Goal: Information Seeking & Learning: Learn about a topic

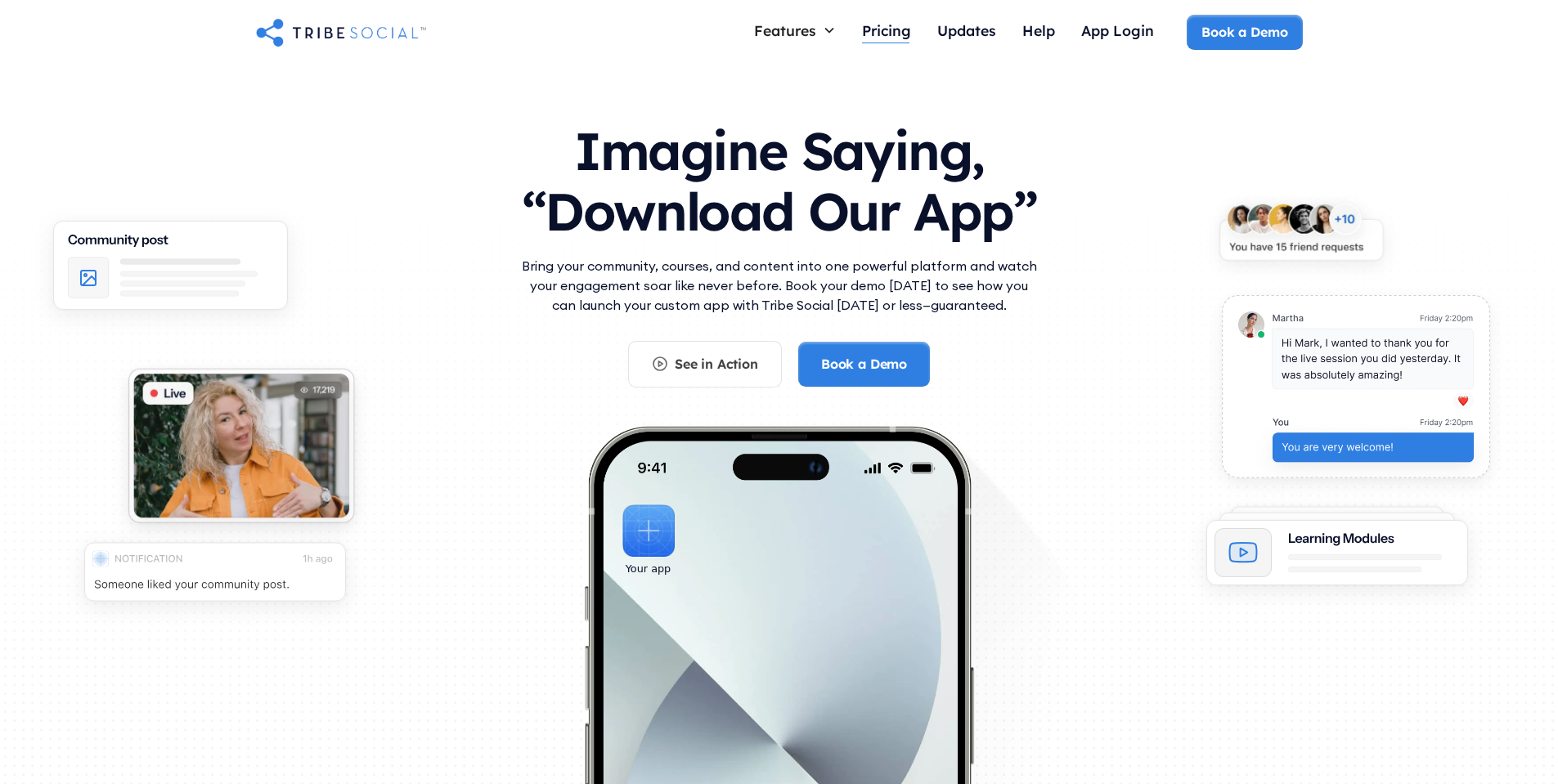
click at [877, 38] on div "Pricing" at bounding box center [886, 31] width 49 height 18
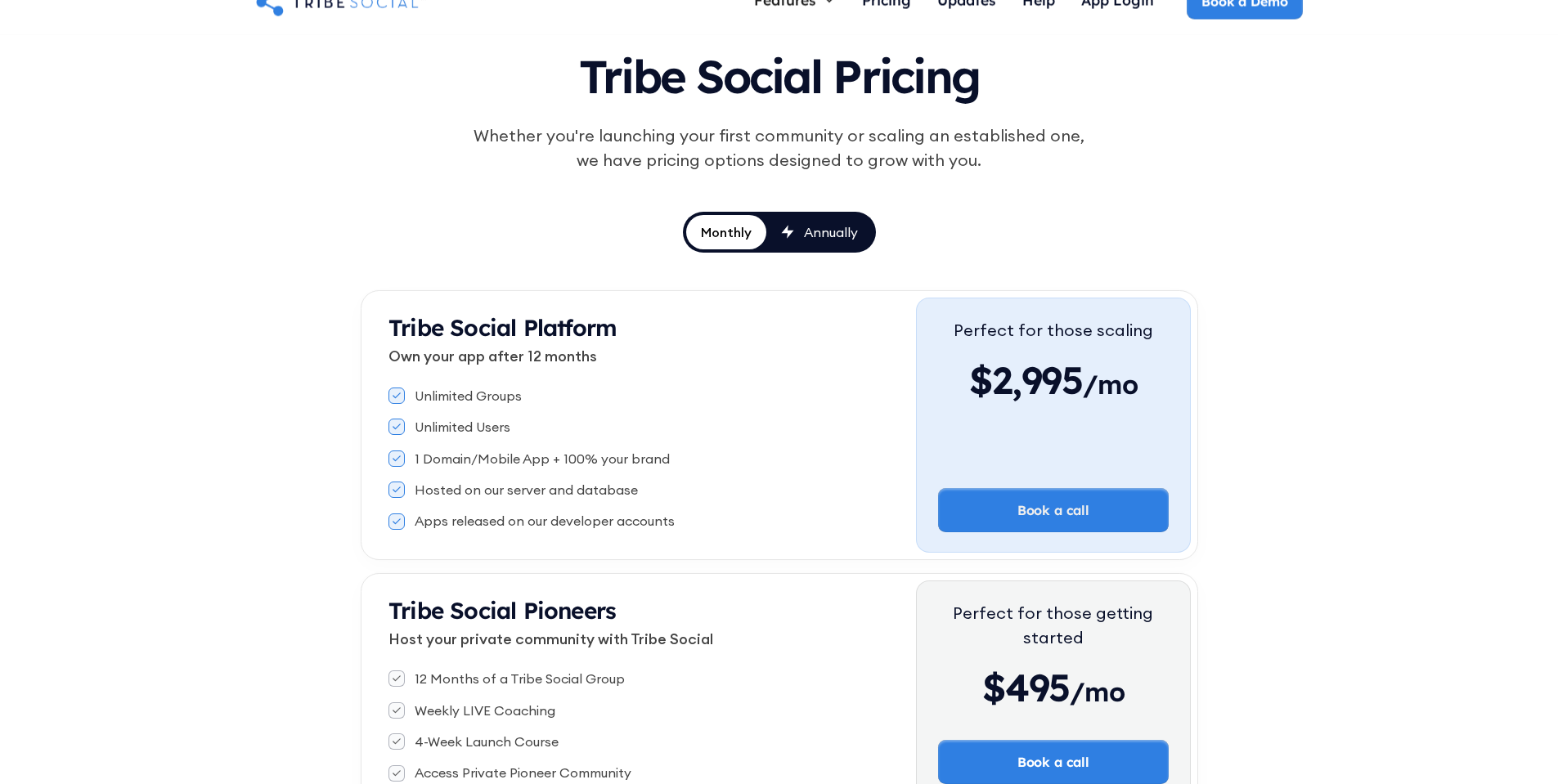
scroll to position [196, 0]
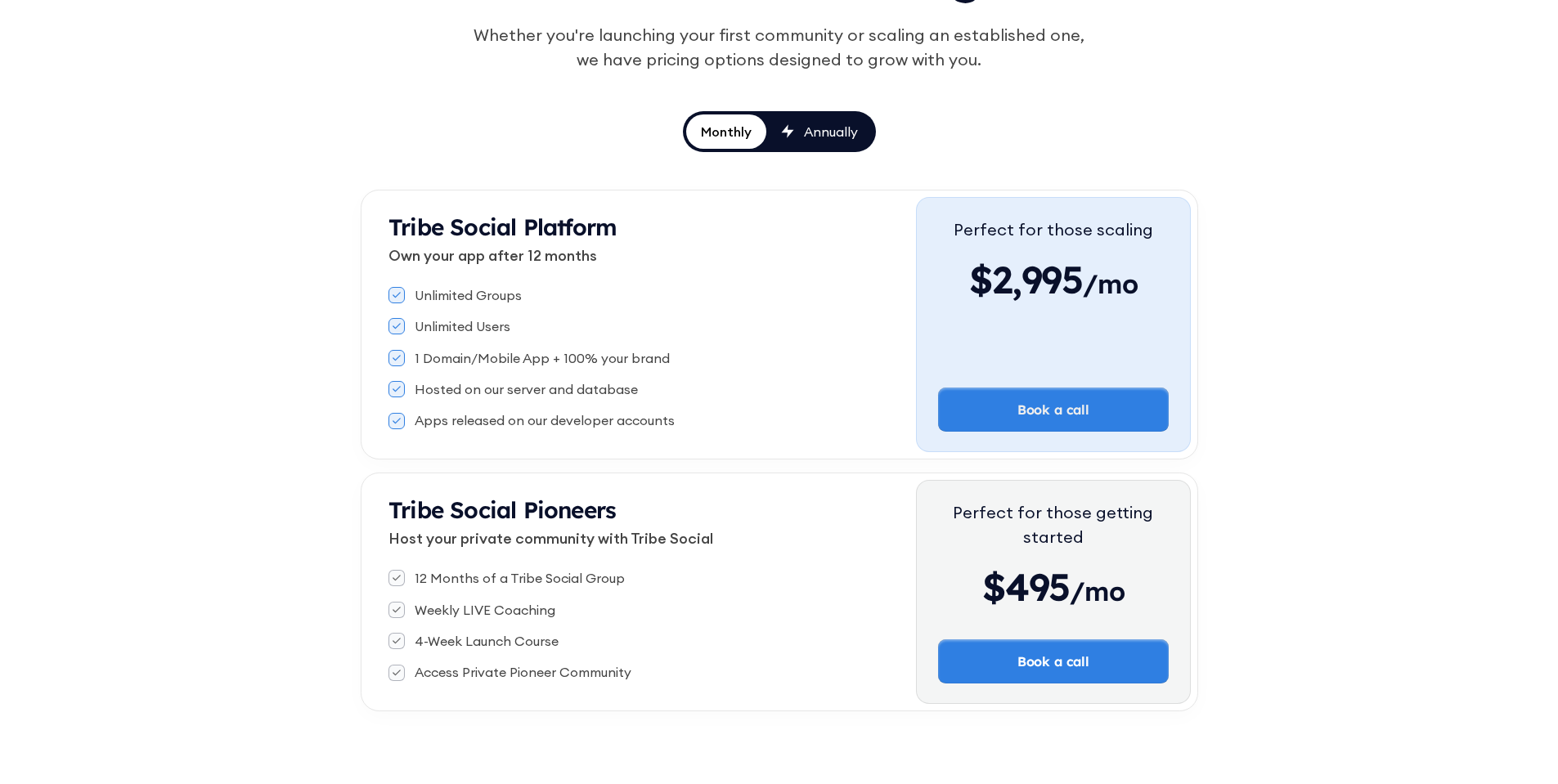
click at [810, 139] on div "Annually" at bounding box center [831, 131] width 54 height 18
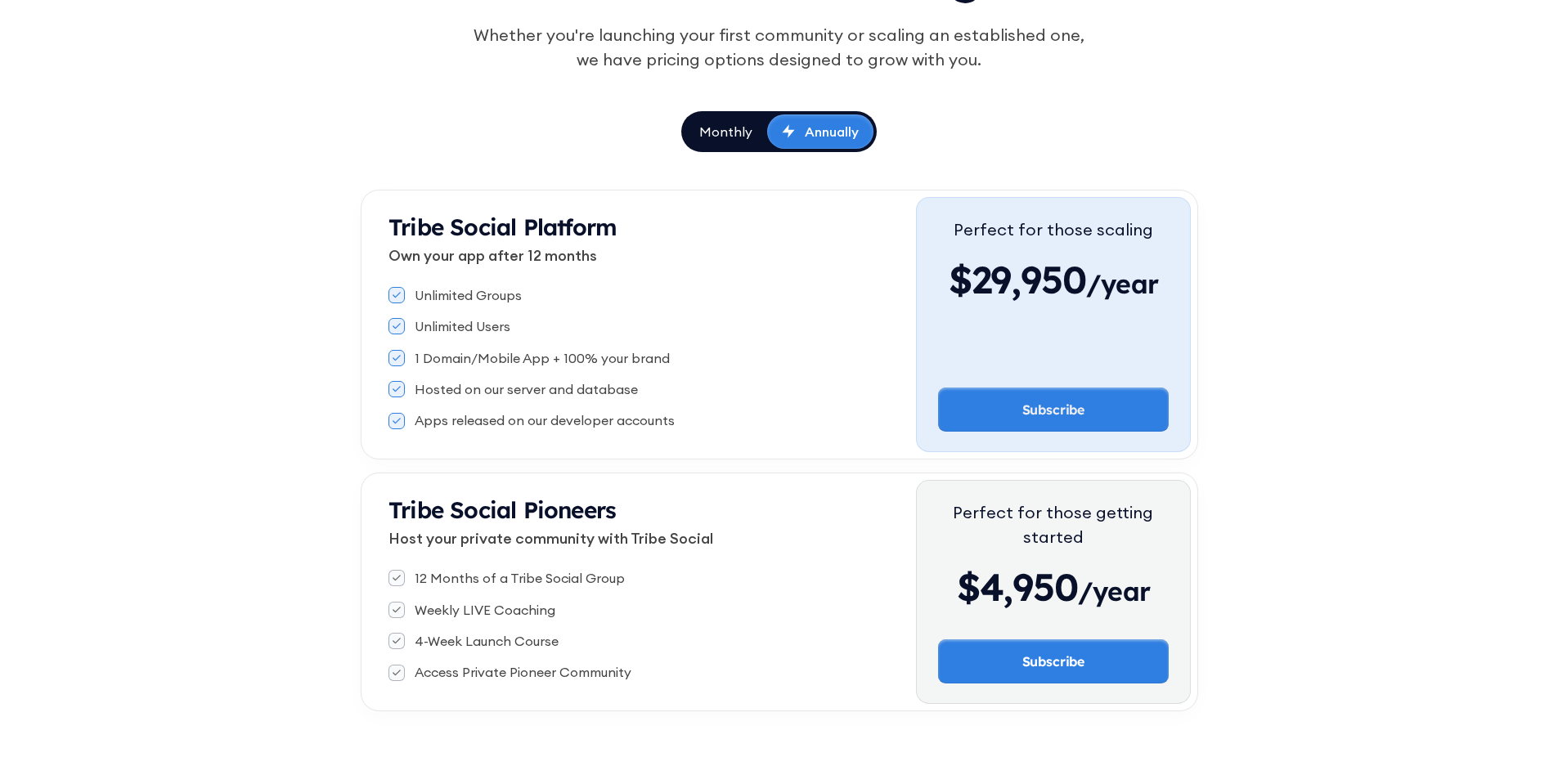
click at [739, 136] on div "Monthly" at bounding box center [726, 131] width 53 height 18
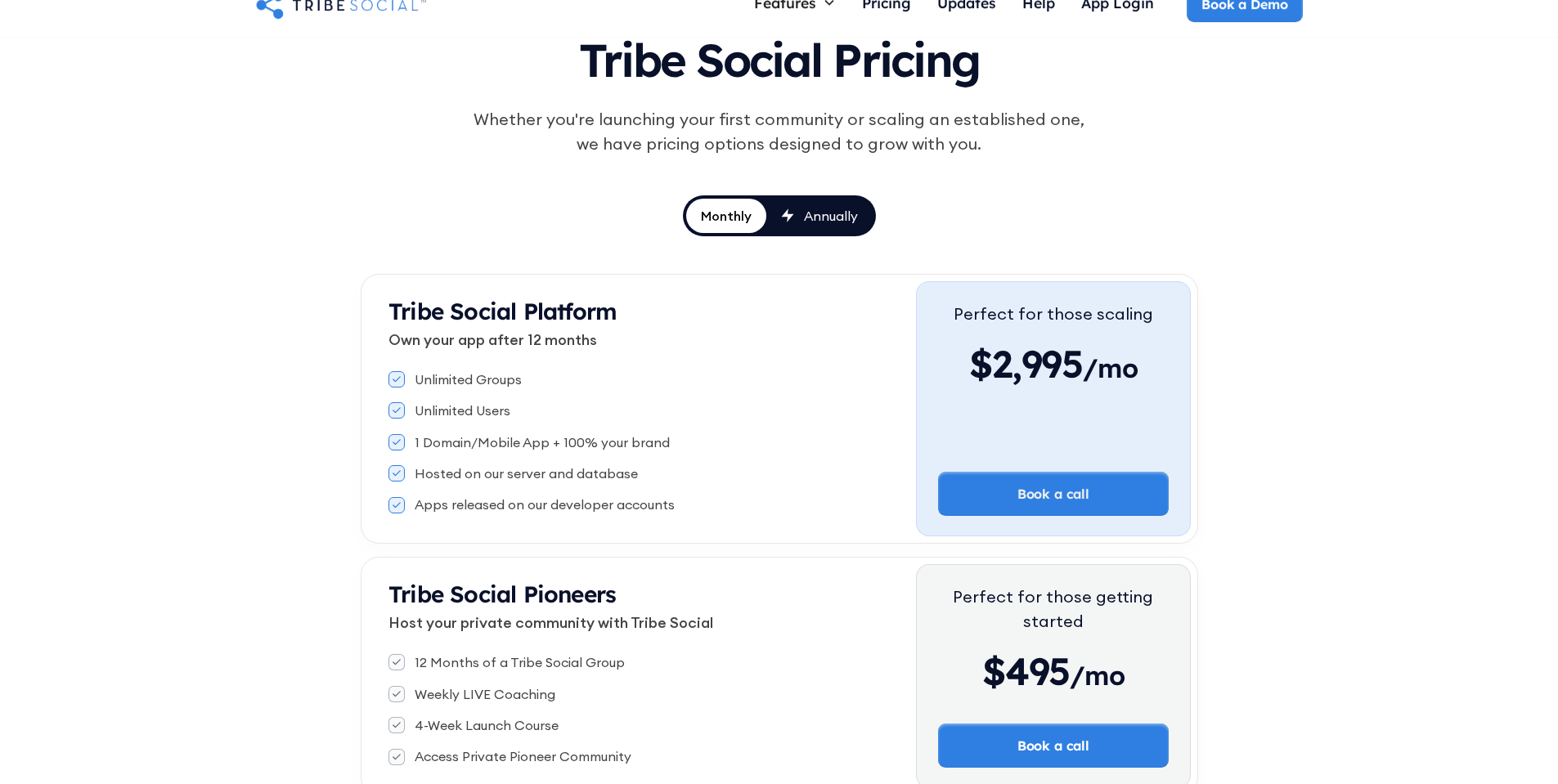
scroll to position [0, 0]
